Goal: Information Seeking & Learning: Learn about a topic

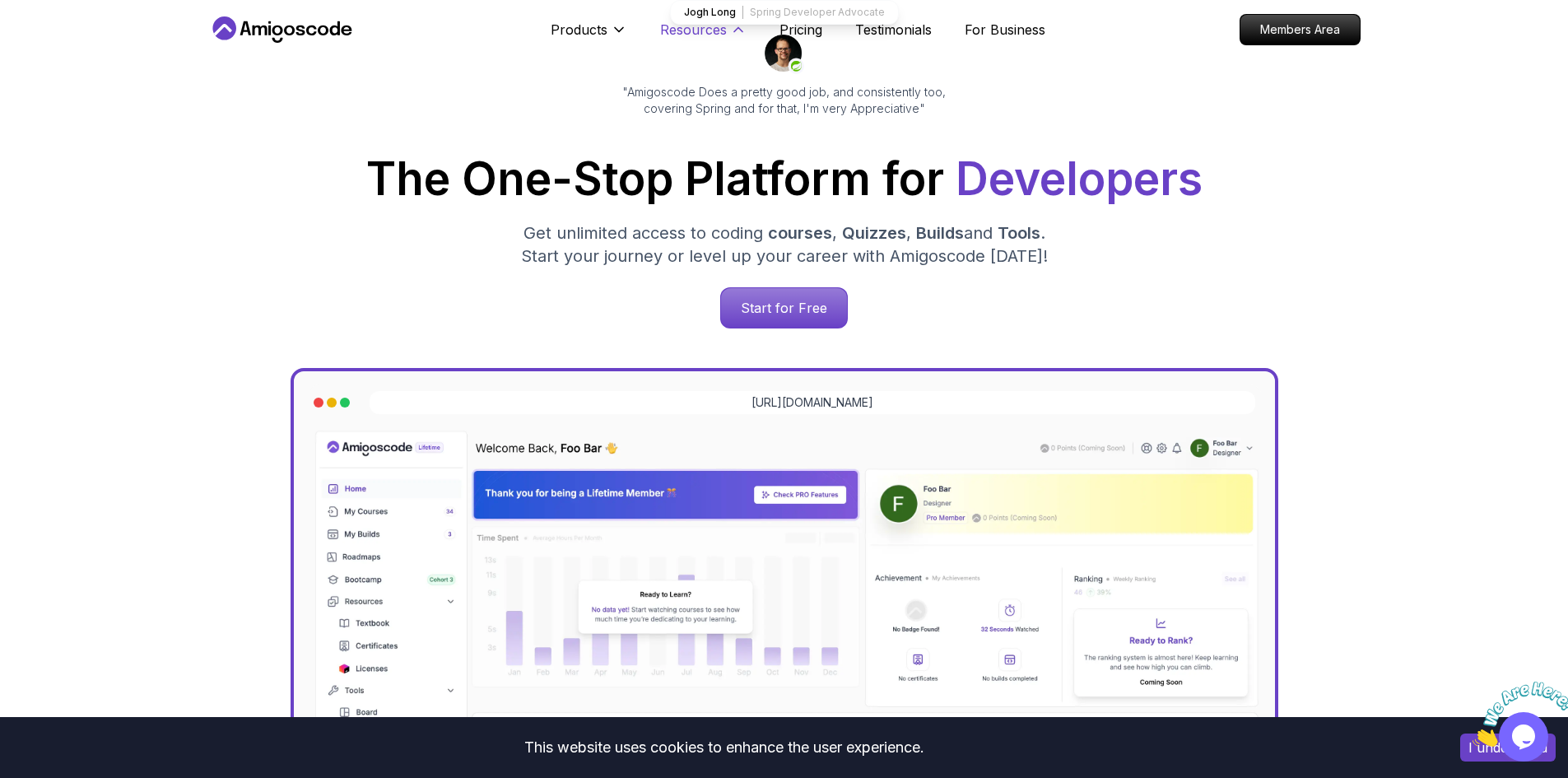
click at [732, 35] on icon at bounding box center [738, 29] width 16 height 16
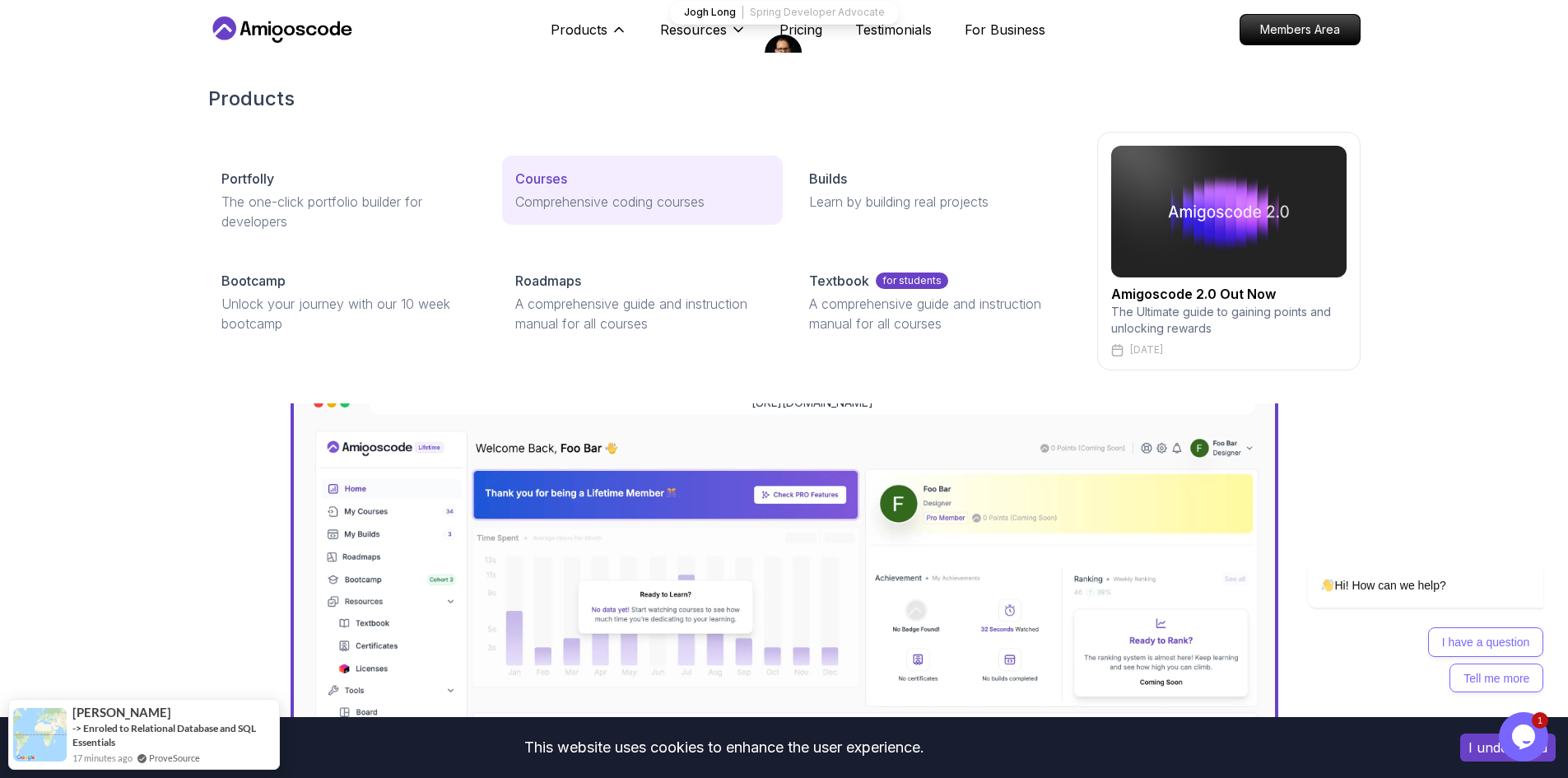
click at [575, 204] on p "Comprehensive coding courses" at bounding box center [642, 201] width 254 height 20
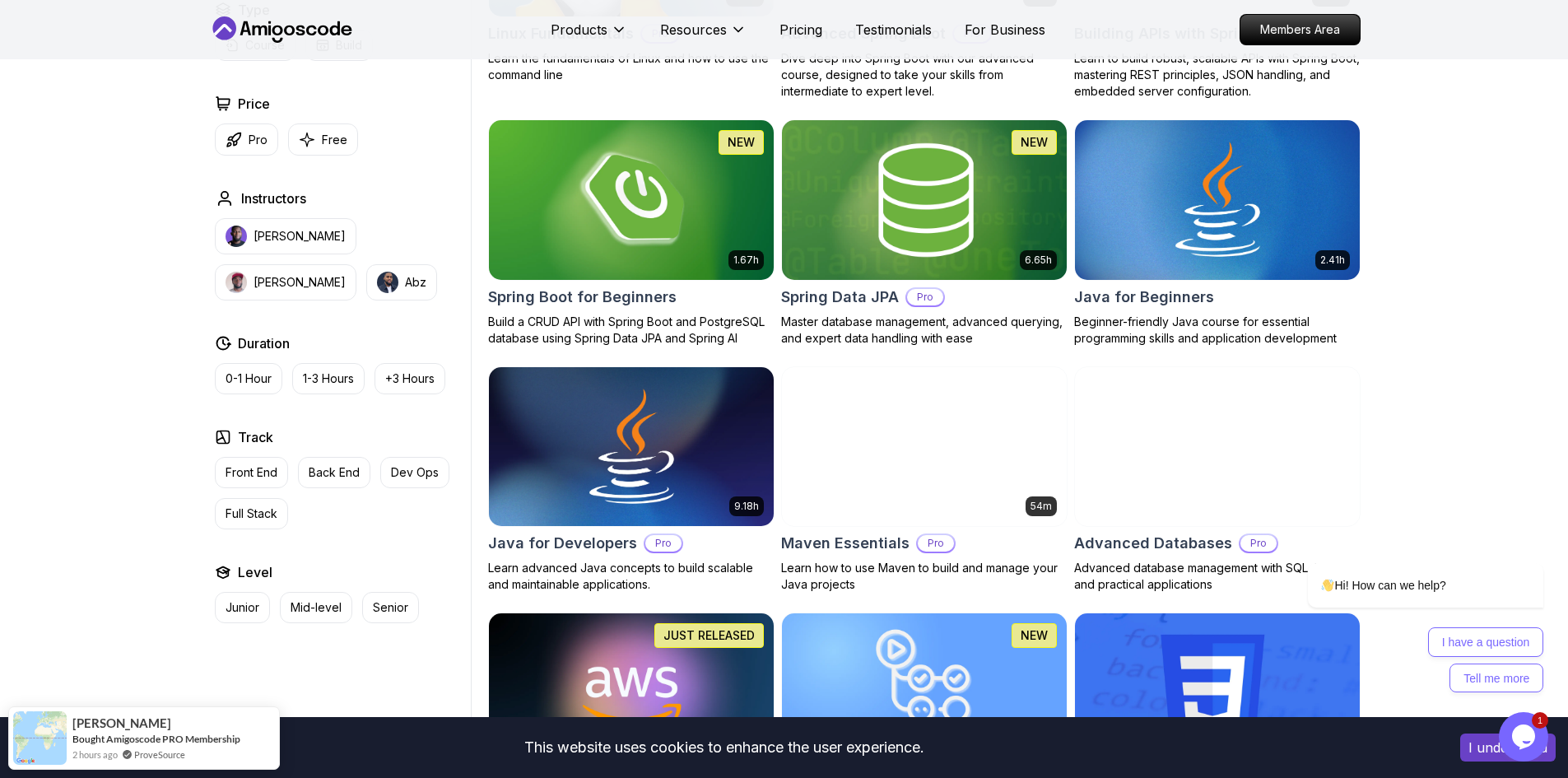
scroll to position [494, 0]
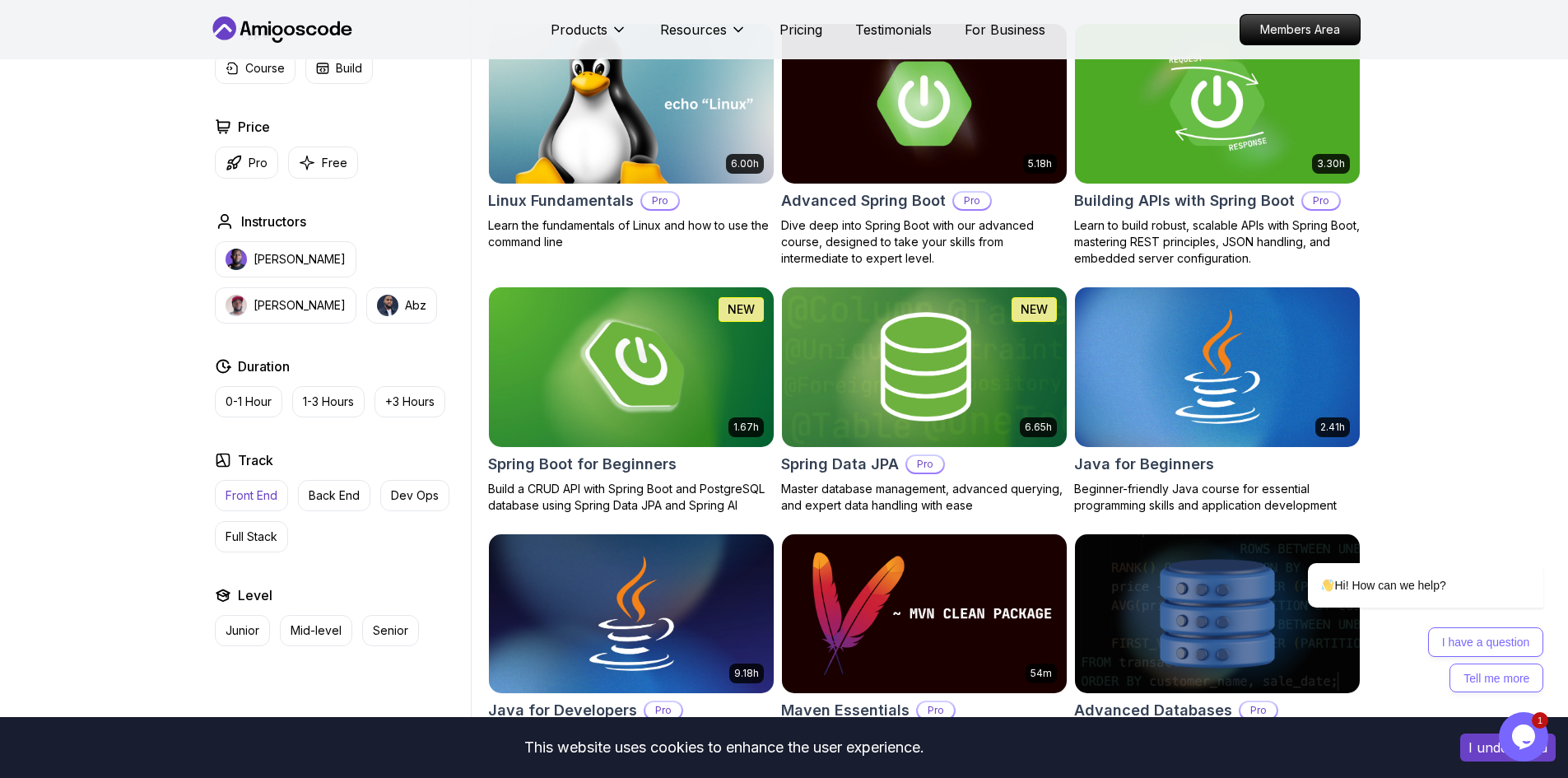
click at [237, 496] on p "Front End" at bounding box center [251, 495] width 52 height 16
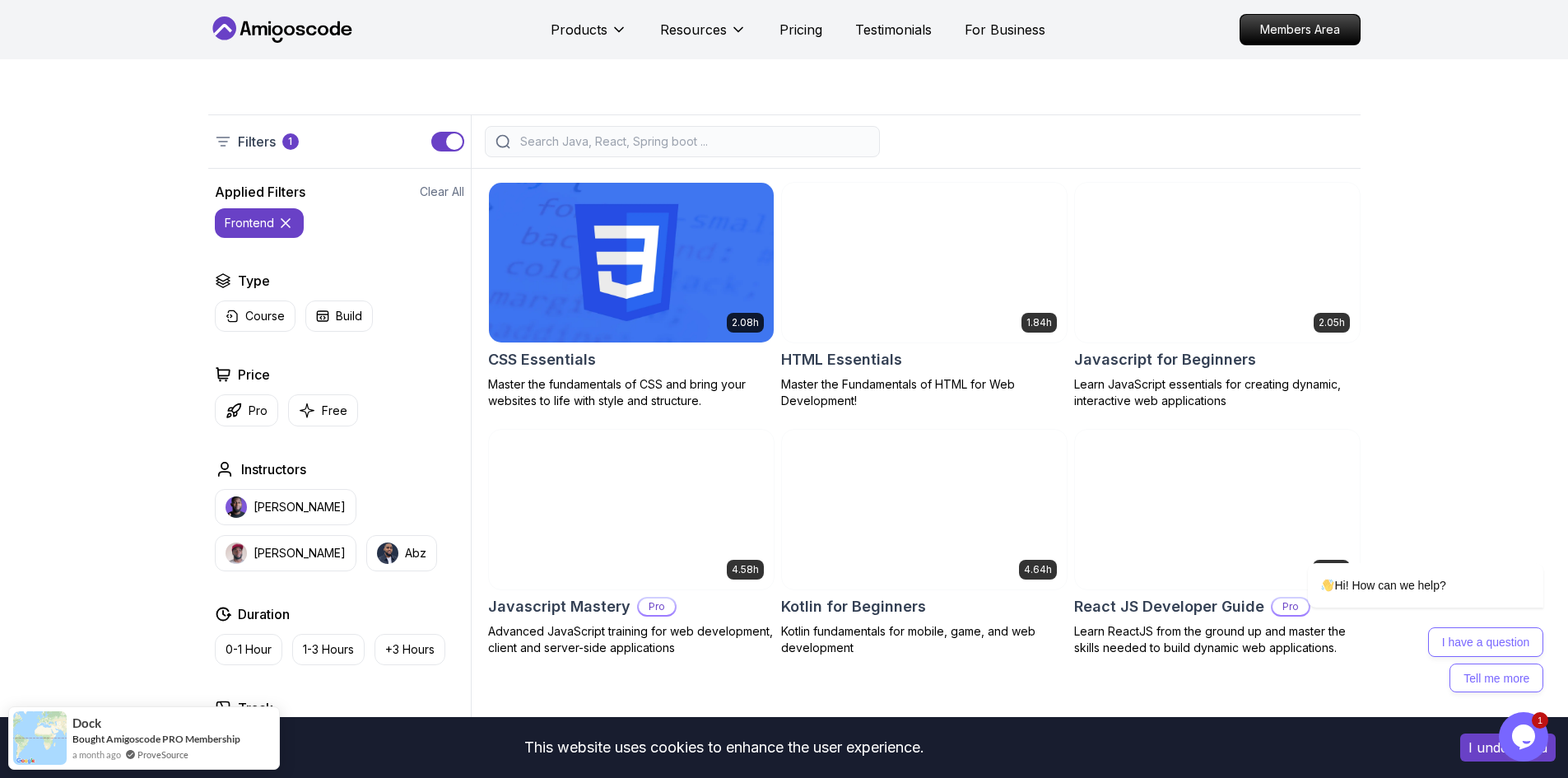
scroll to position [494, 0]
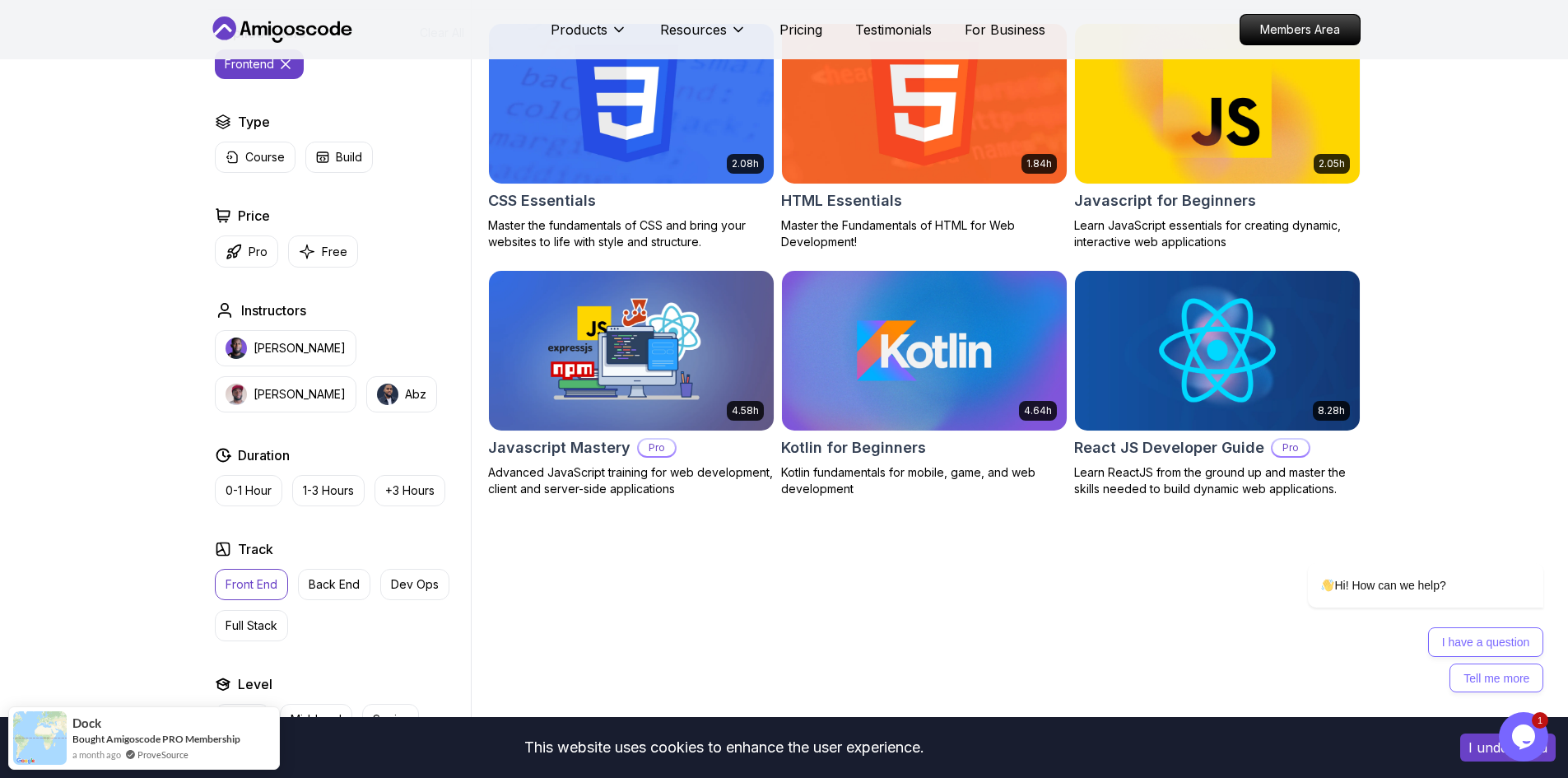
click at [240, 584] on p "Front End" at bounding box center [251, 584] width 52 height 16
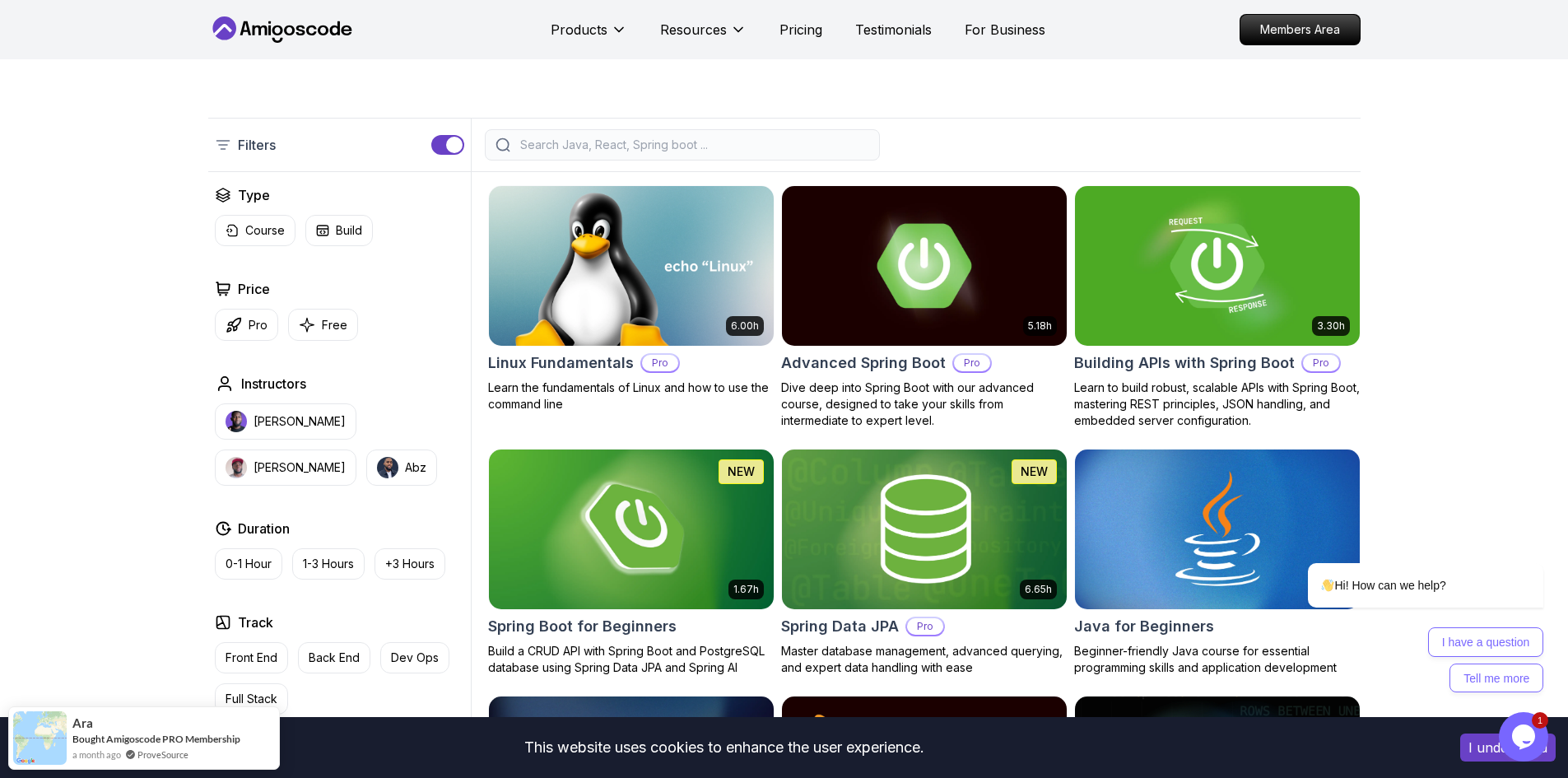
scroll to position [329, 0]
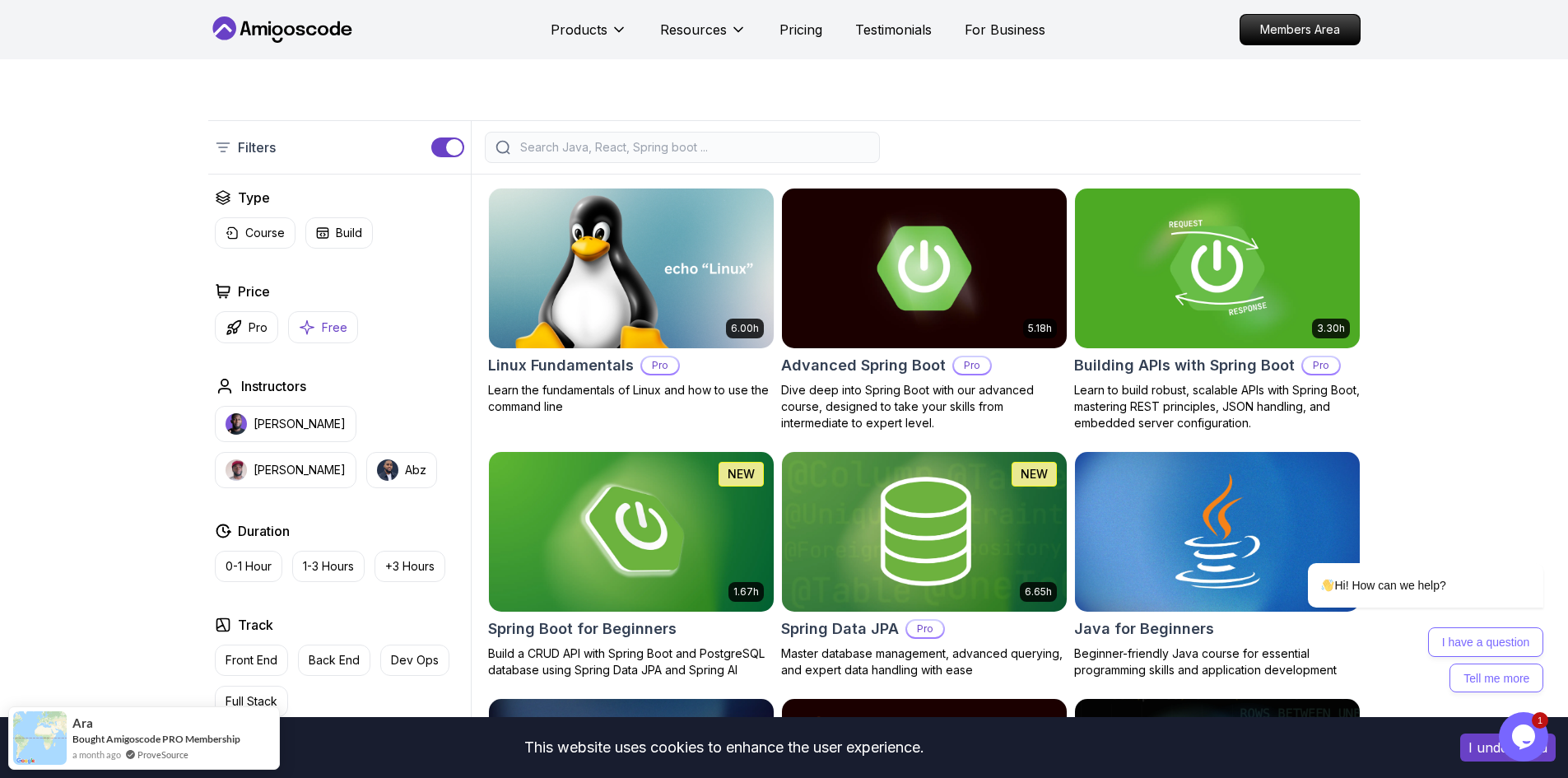
click at [320, 335] on button "Free" at bounding box center [322, 327] width 70 height 32
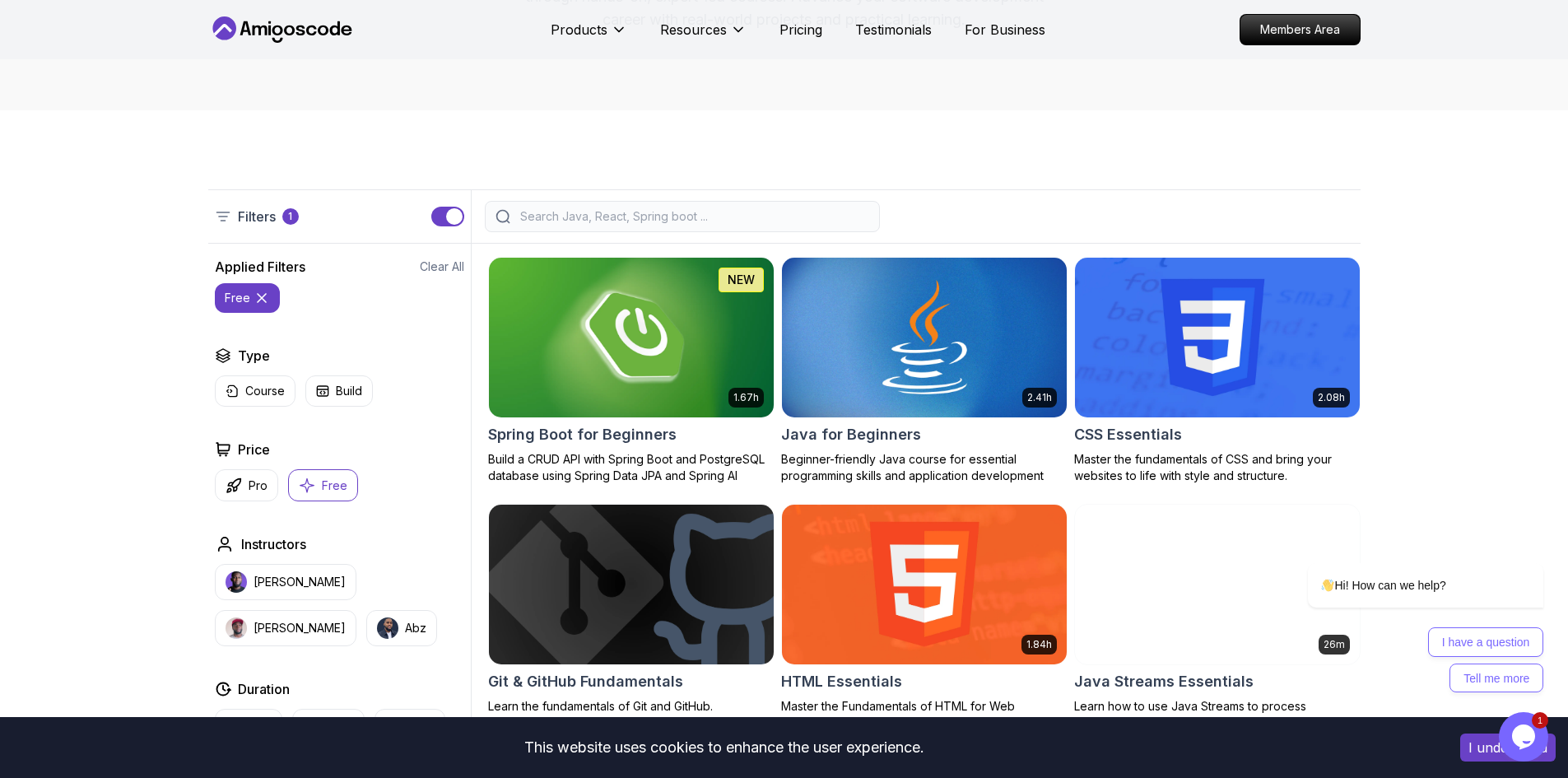
scroll to position [165, 0]
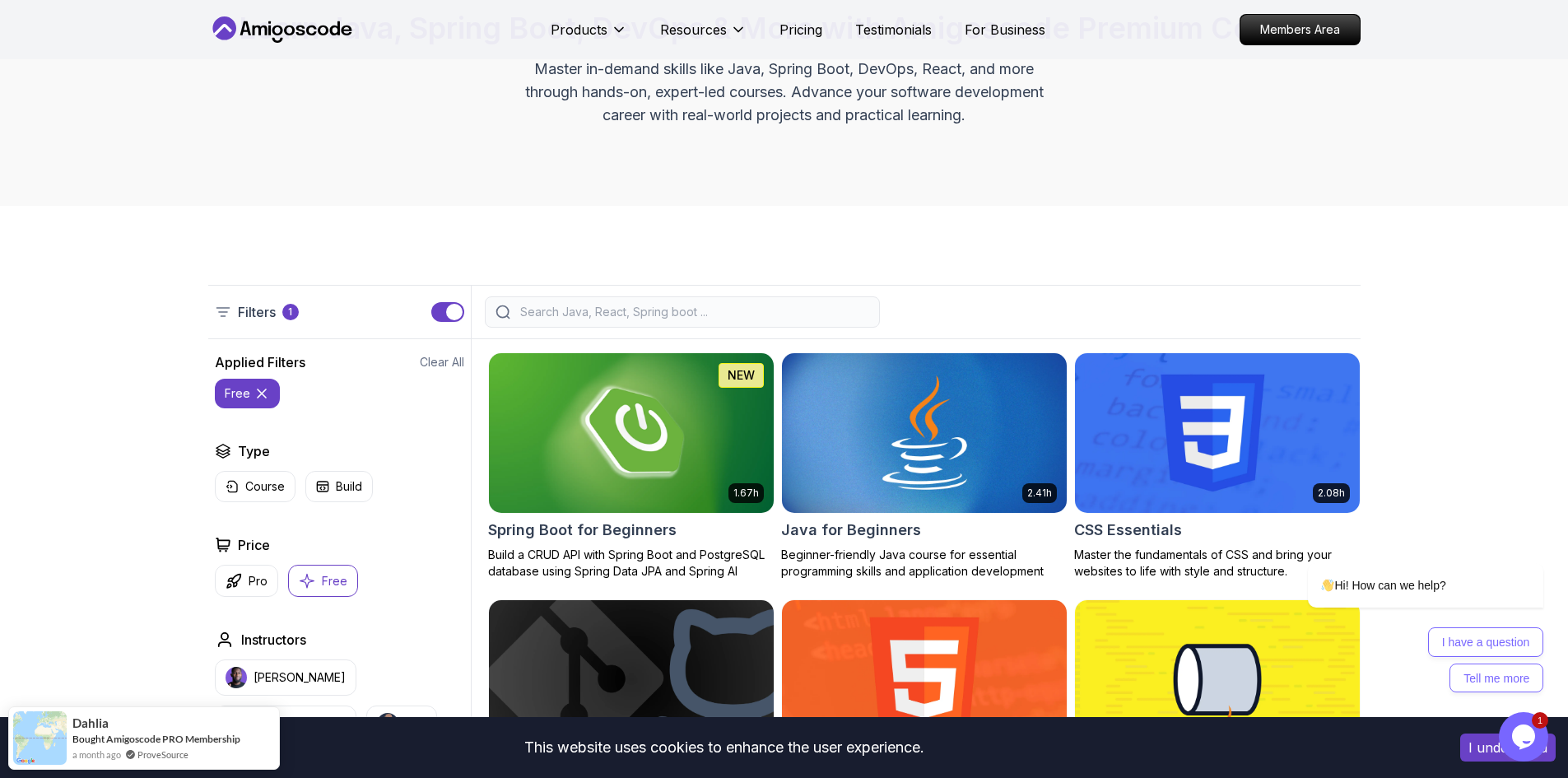
click at [601, 308] on input "search" at bounding box center [693, 312] width 352 height 16
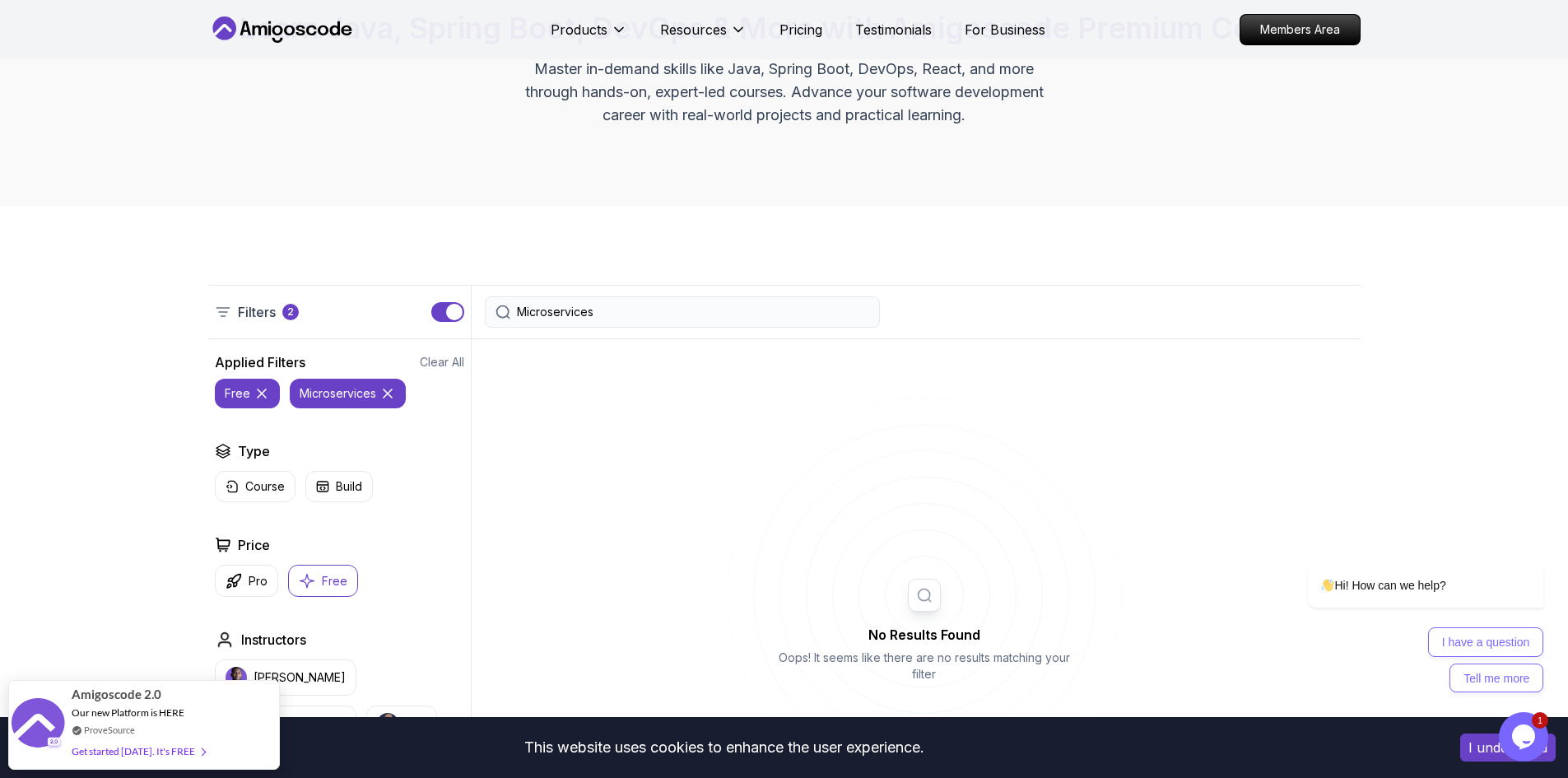
type input "Microservices"
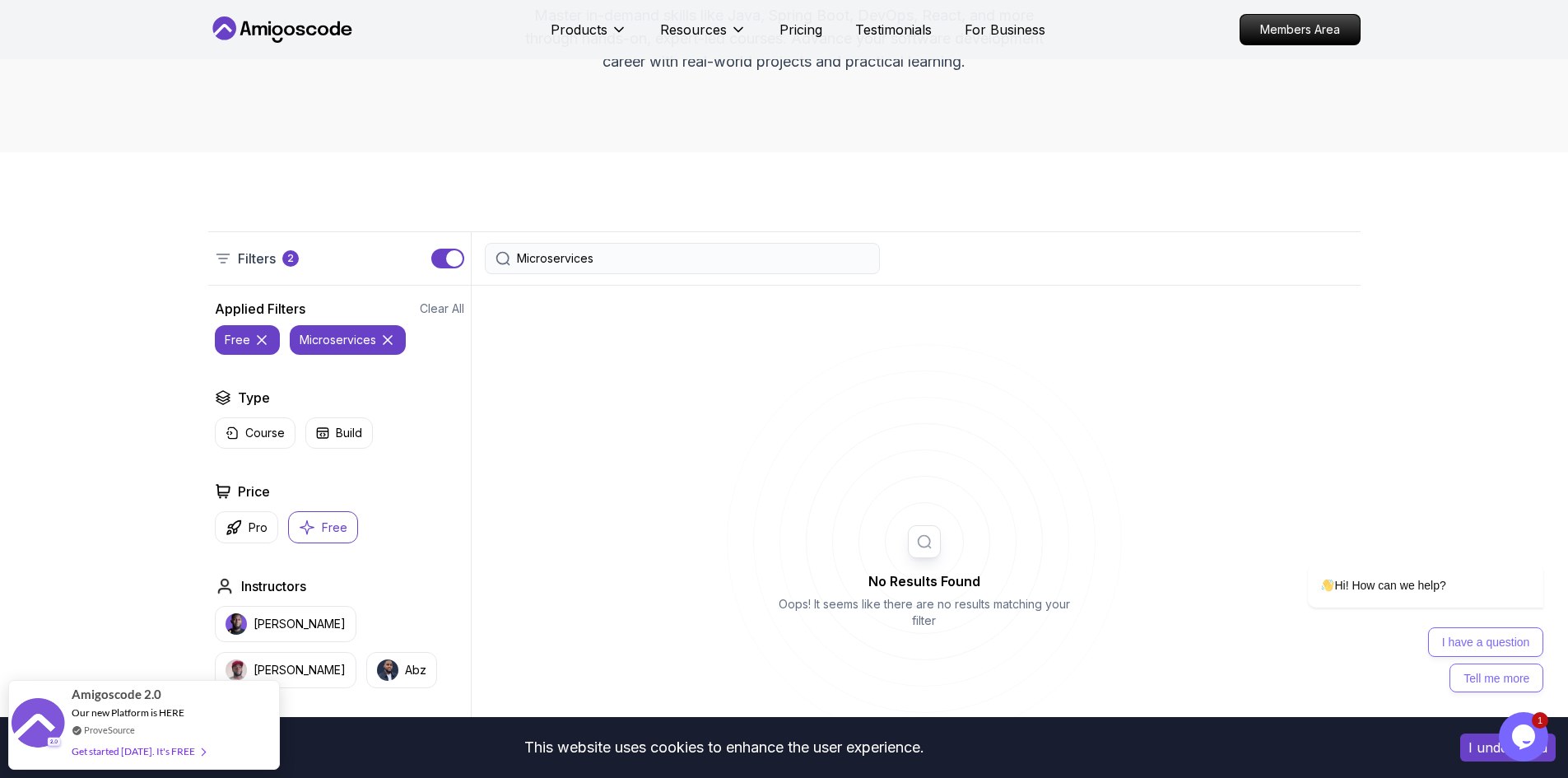
scroll to position [247, 0]
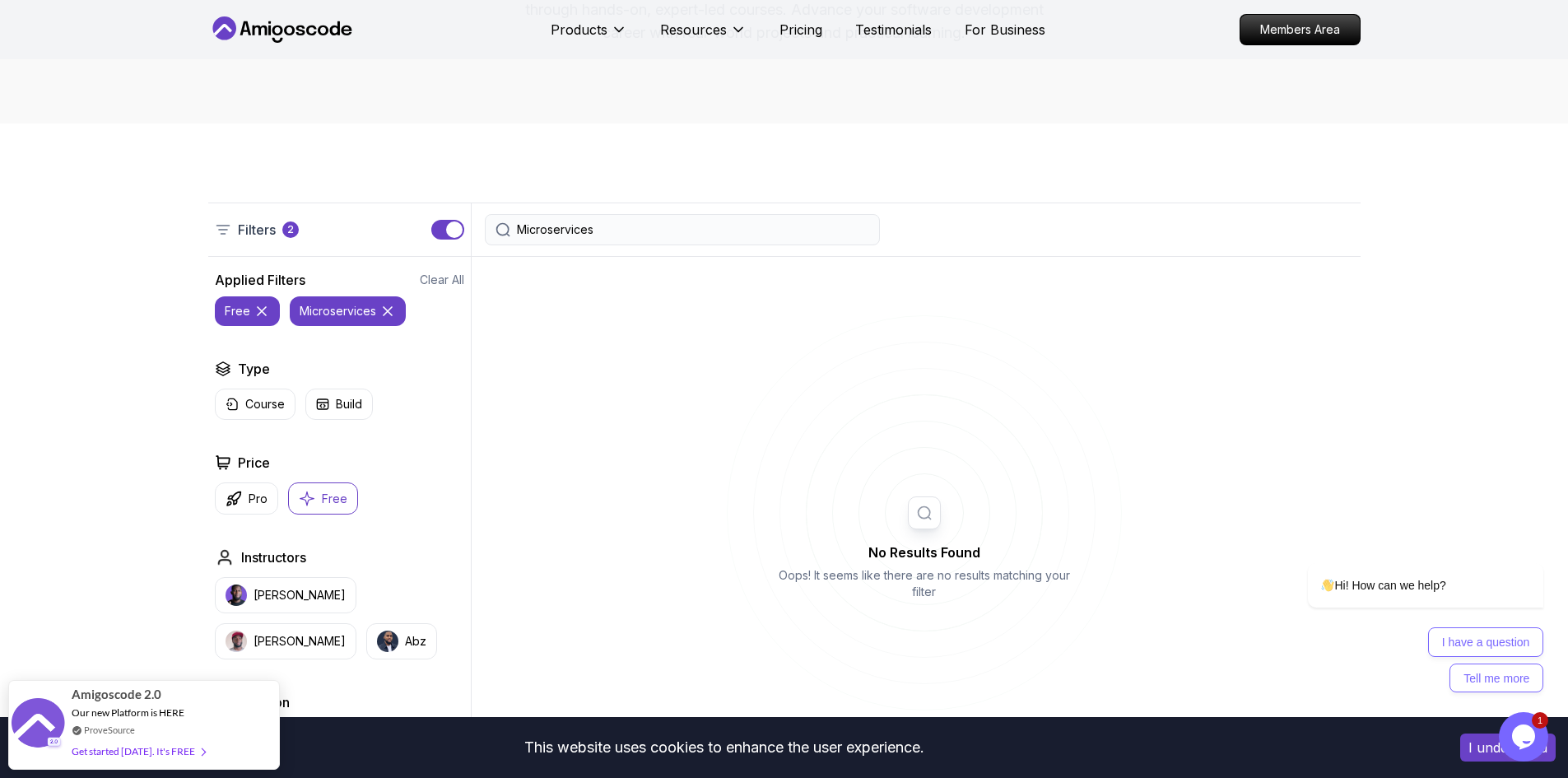
click at [268, 315] on icon at bounding box center [261, 311] width 16 height 16
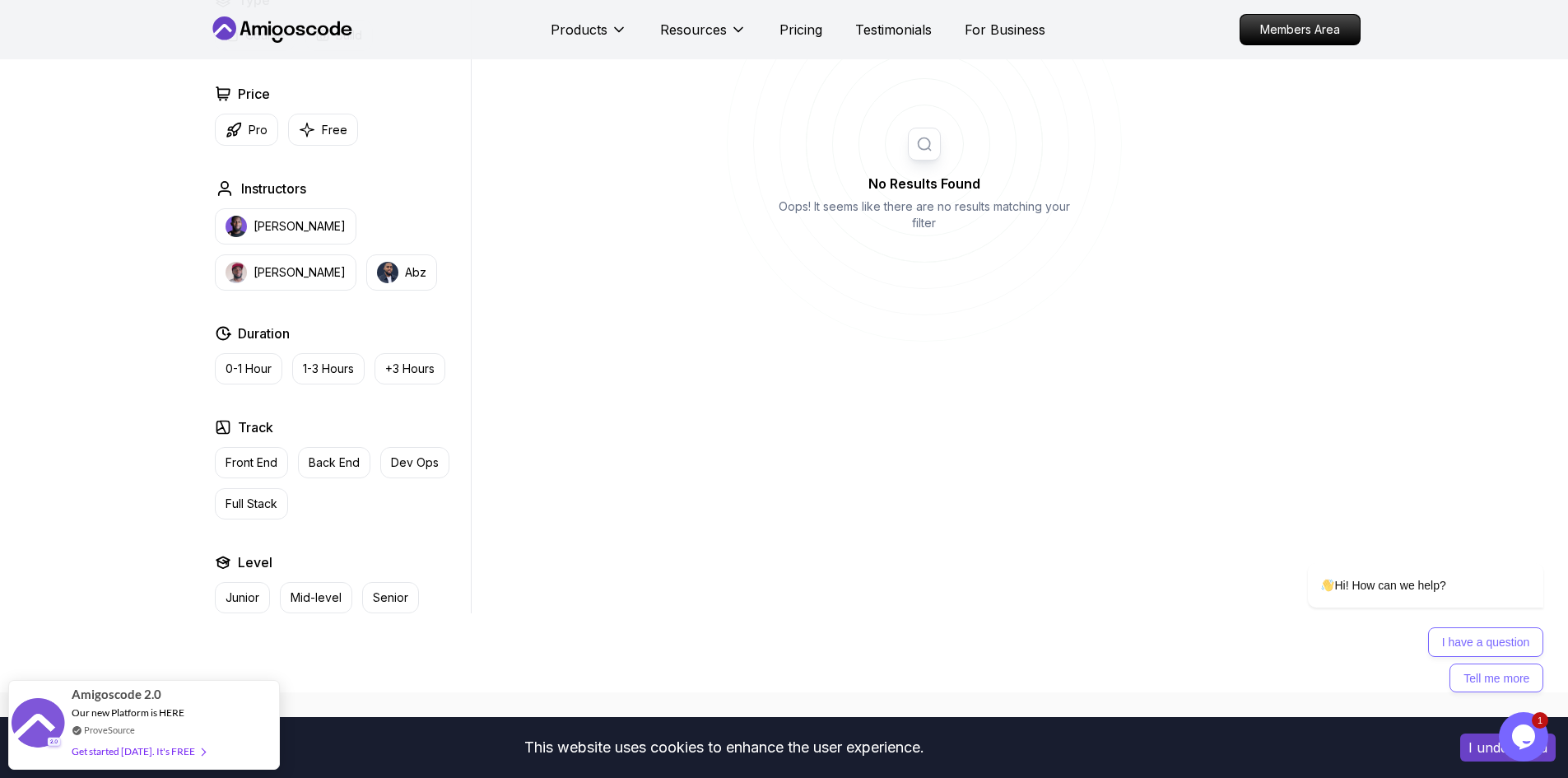
scroll to position [741, 0]
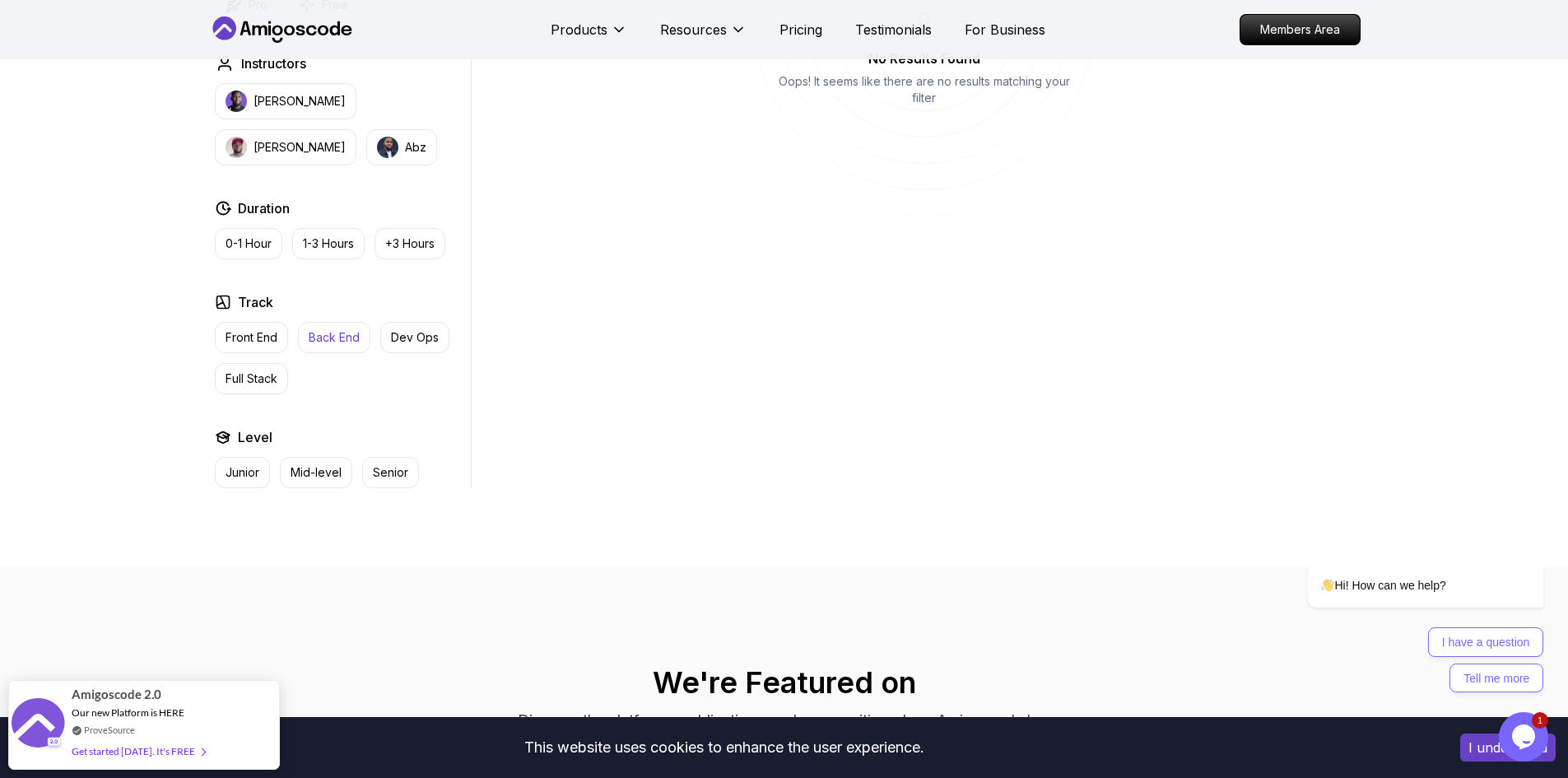
click at [348, 334] on p "Back End" at bounding box center [333, 337] width 51 height 16
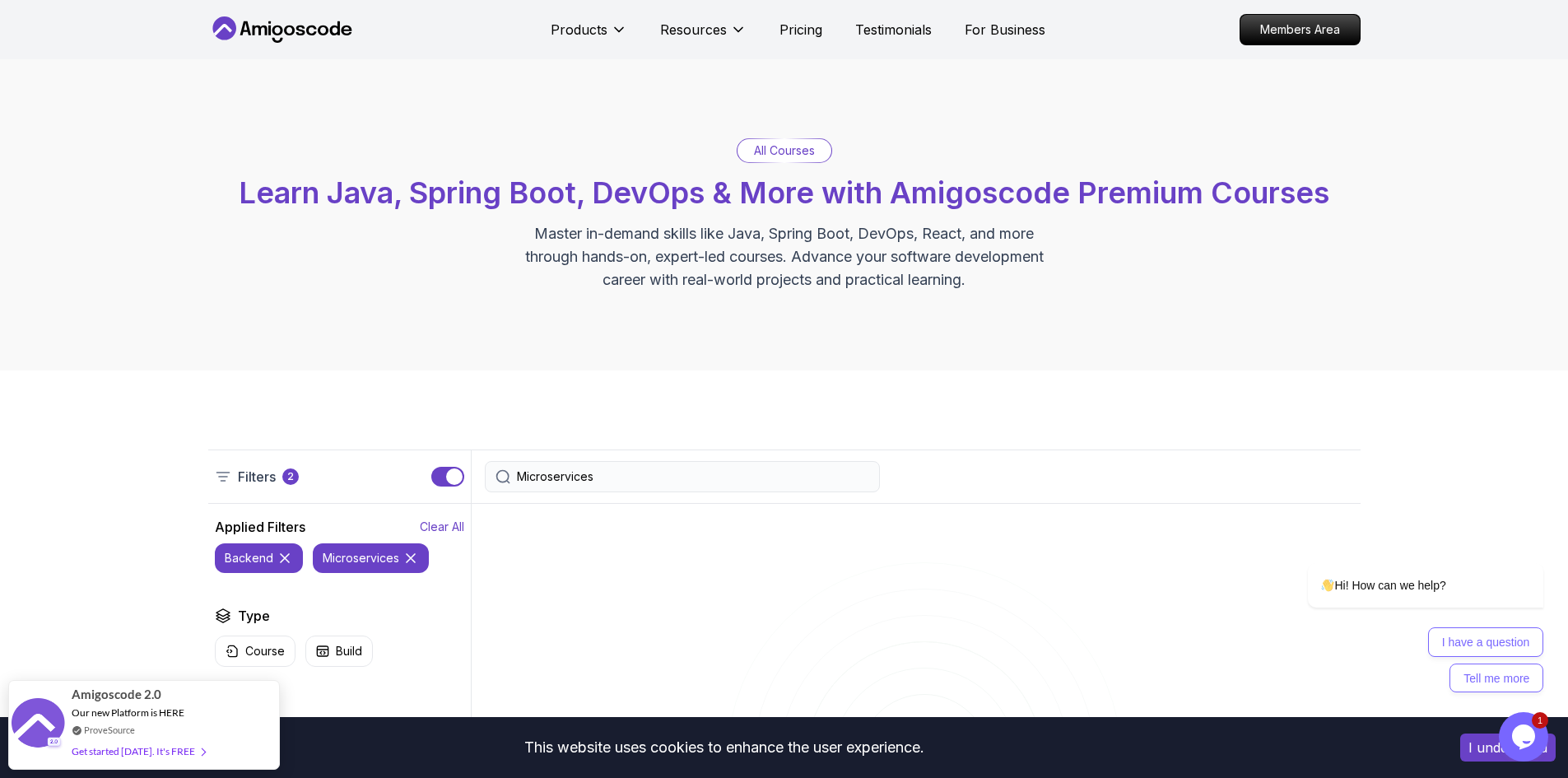
click at [449, 526] on p "Clear All" at bounding box center [441, 526] width 44 height 16
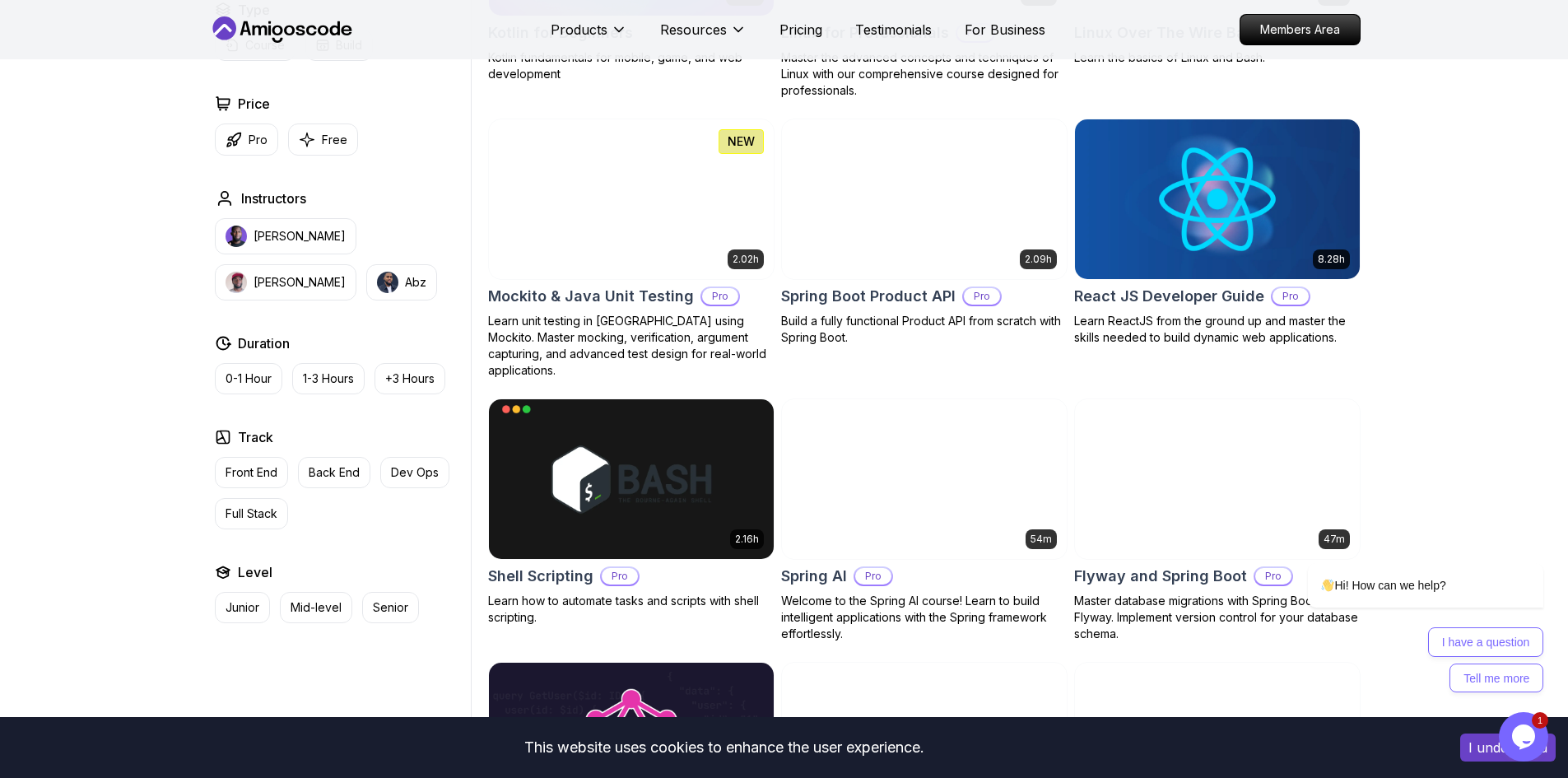
scroll to position [3542, 0]
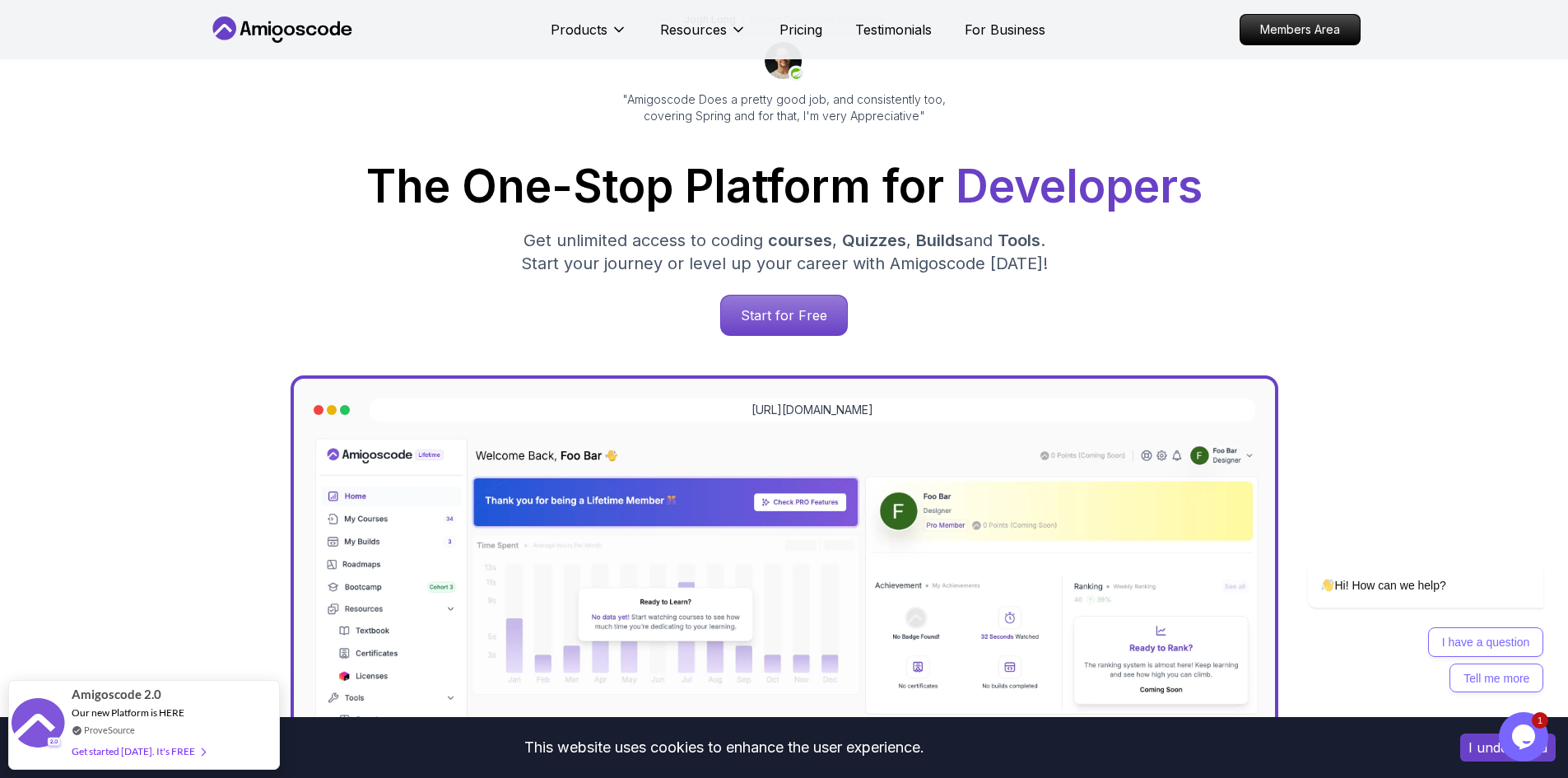
scroll to position [165, 0]
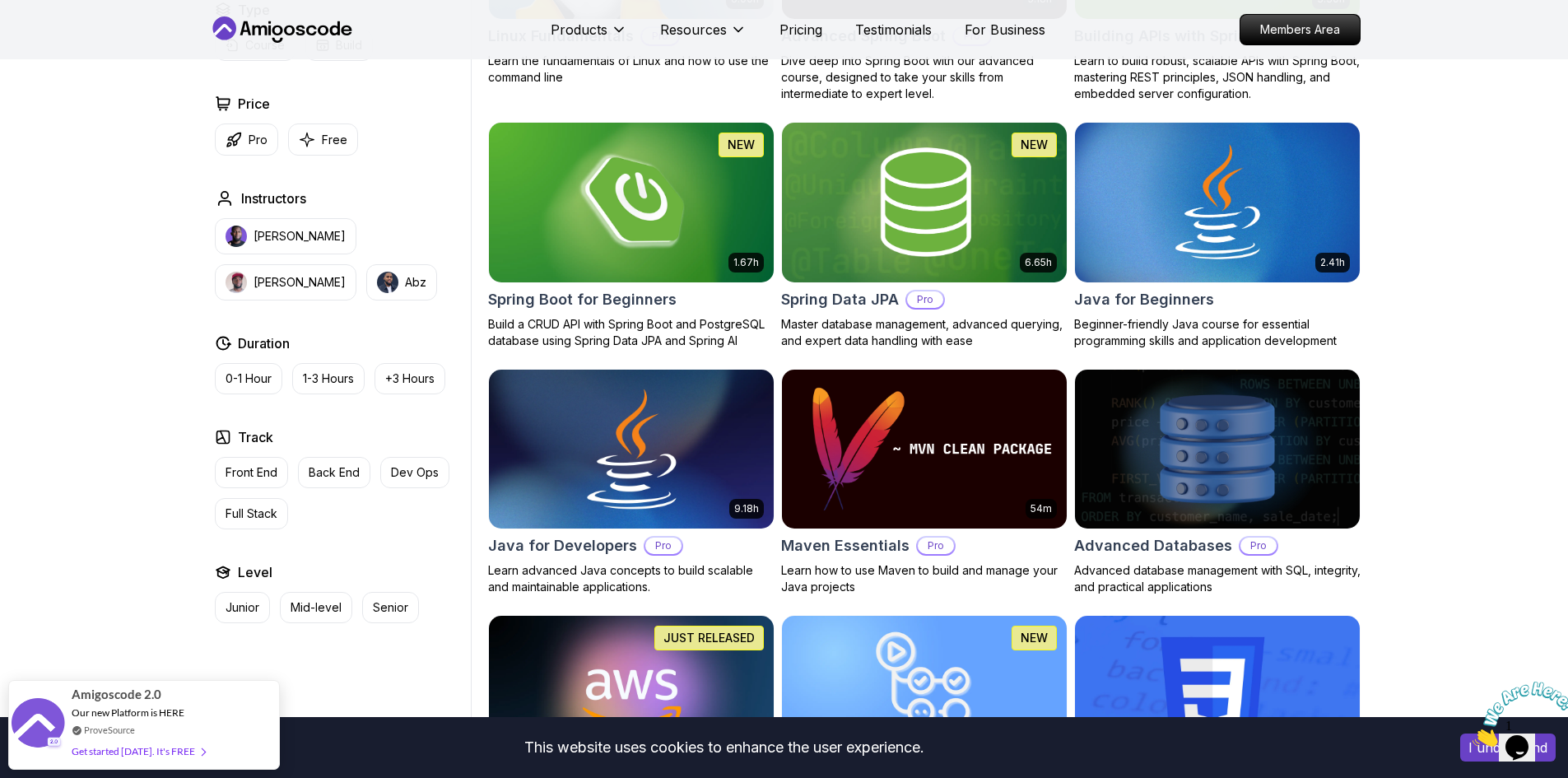
scroll to position [906, 0]
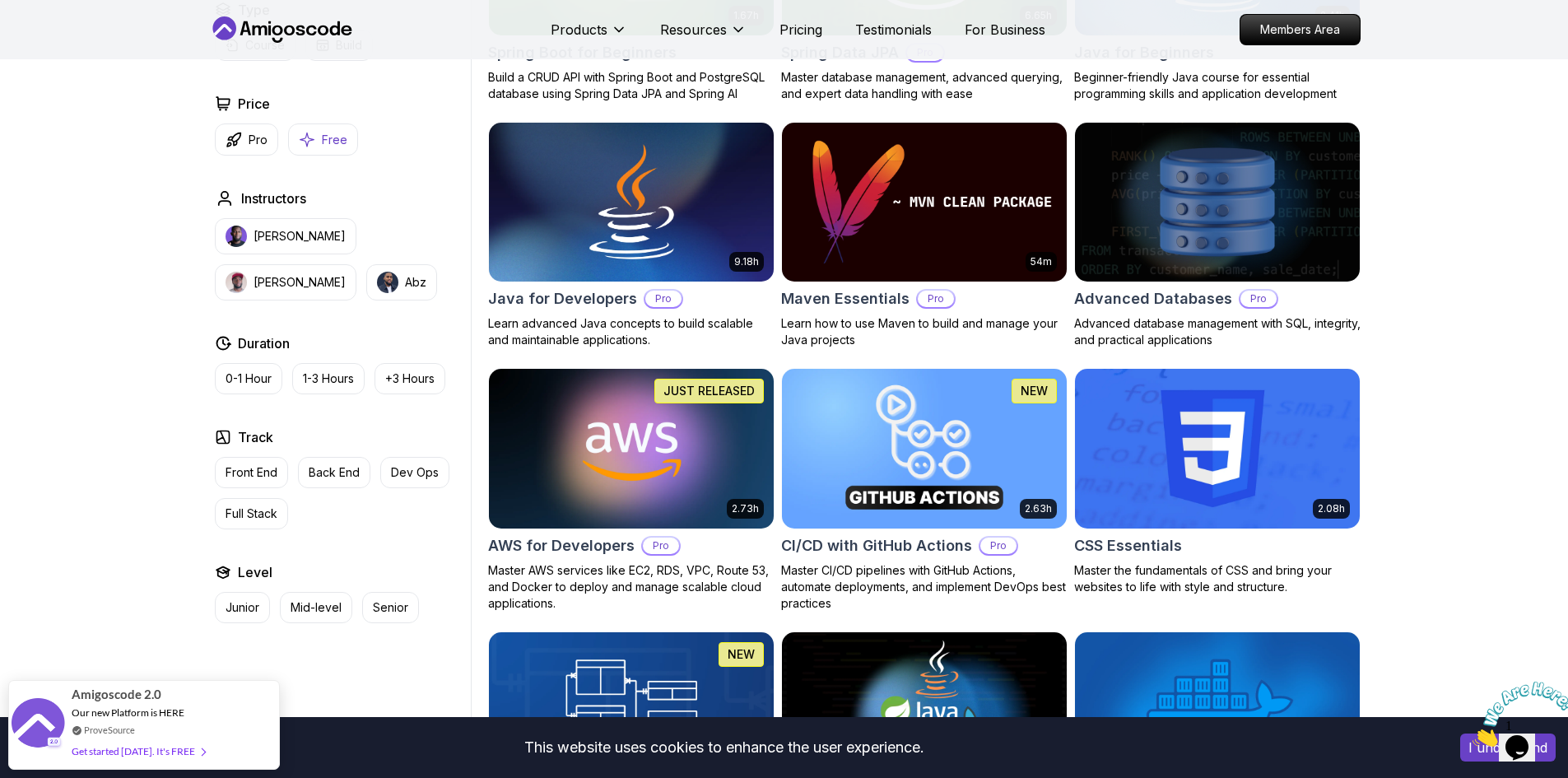
click at [340, 150] on button "Free" at bounding box center [322, 139] width 70 height 32
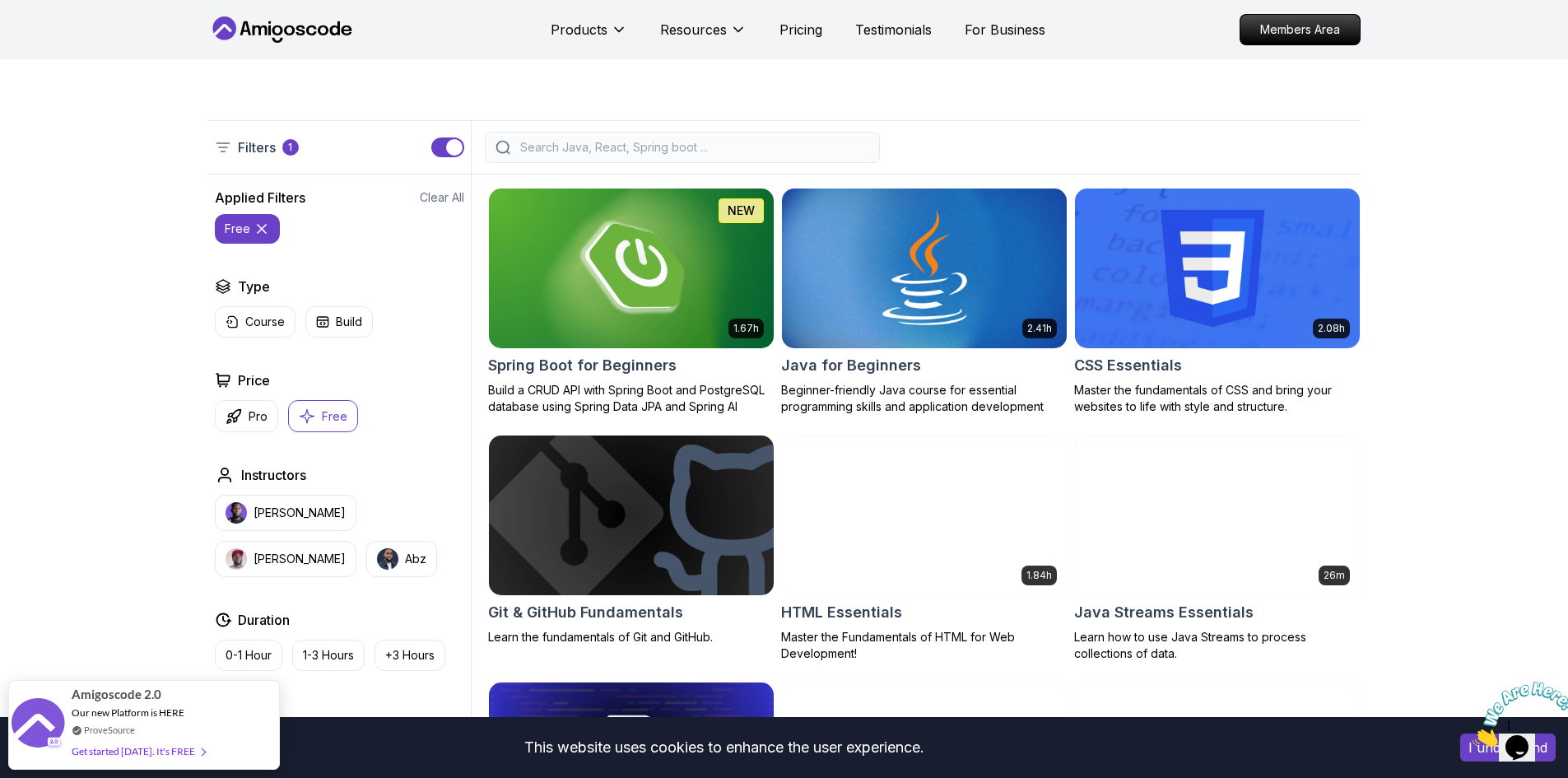
scroll to position [82, 0]
